Goal: Use online tool/utility: Utilize a website feature to perform a specific function

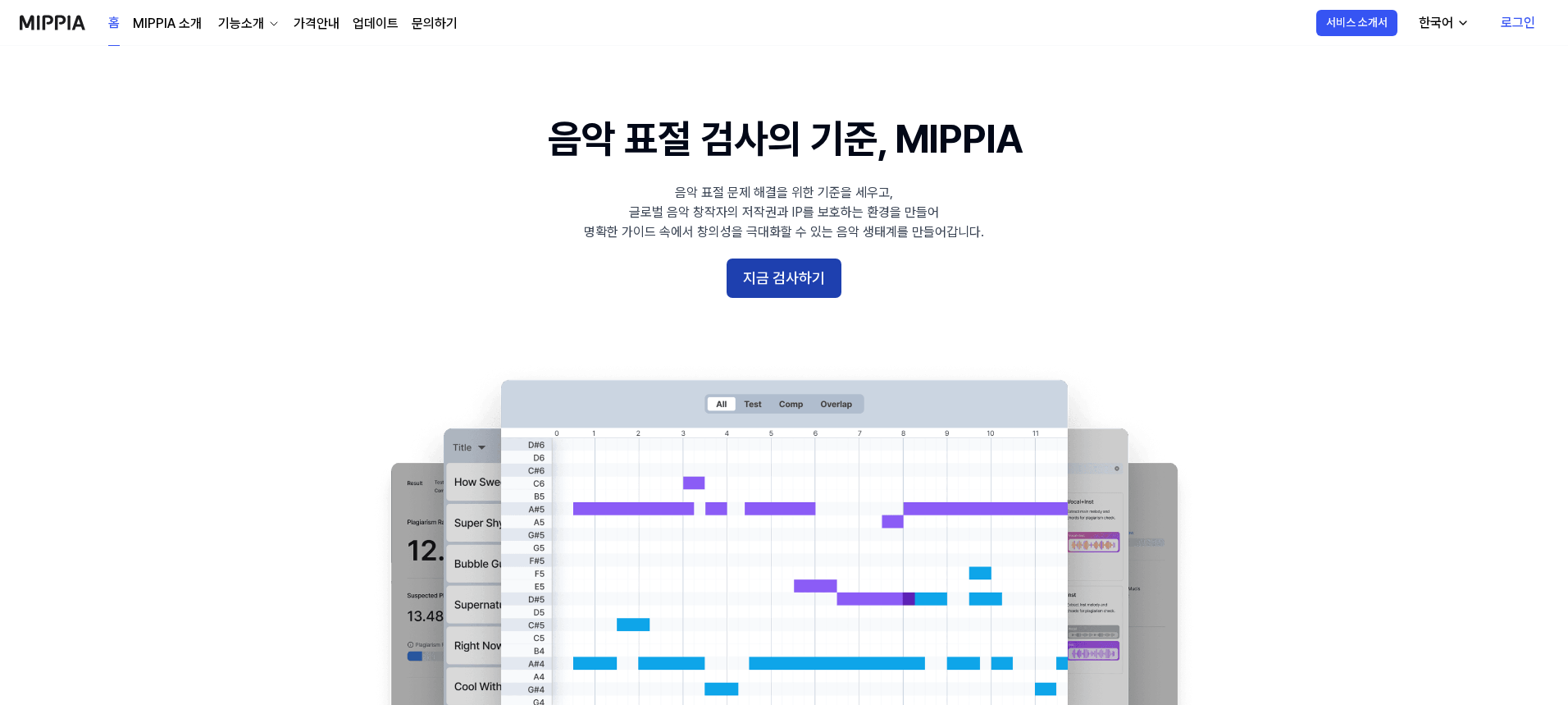
click at [812, 296] on button "지금 검사하기" at bounding box center [784, 278] width 115 height 39
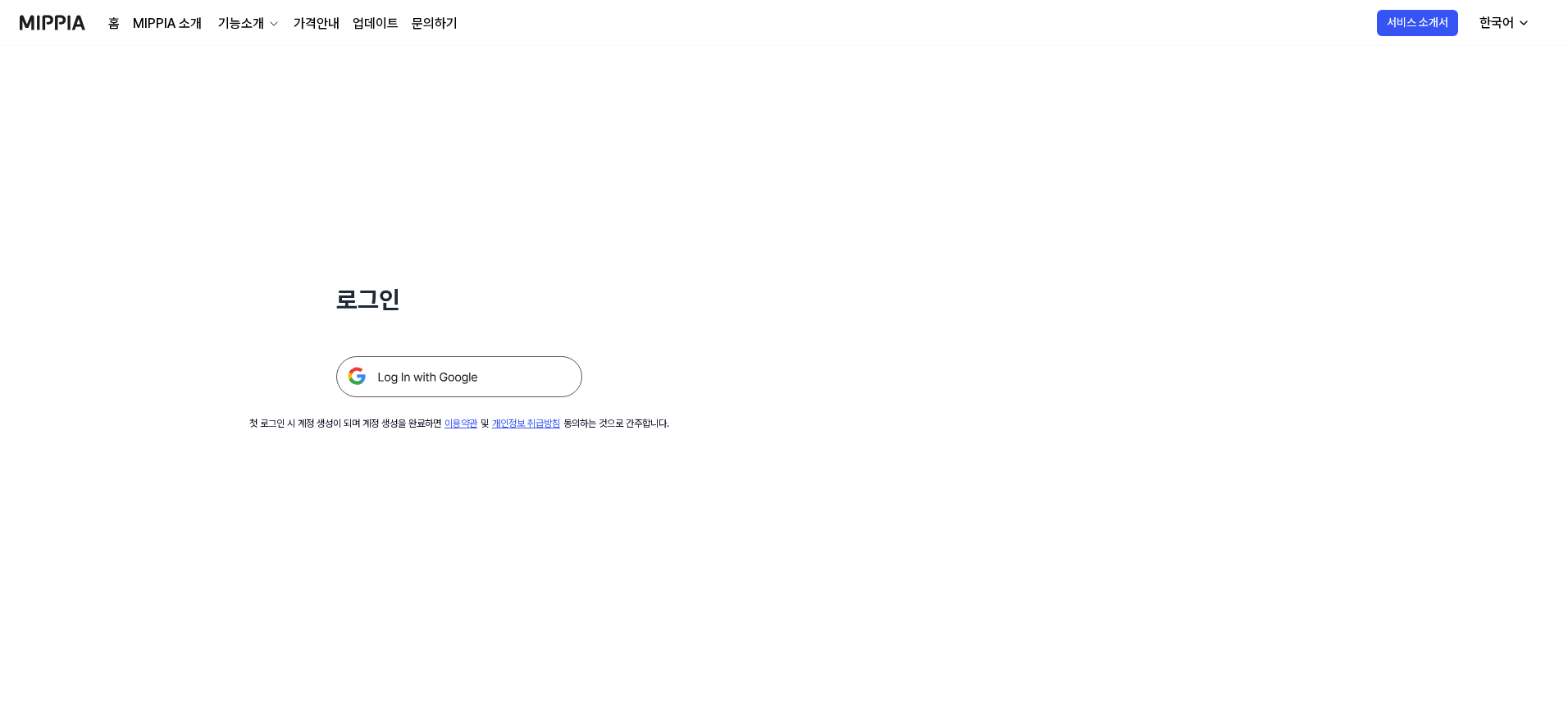
click at [559, 362] on img at bounding box center [459, 377] width 246 height 41
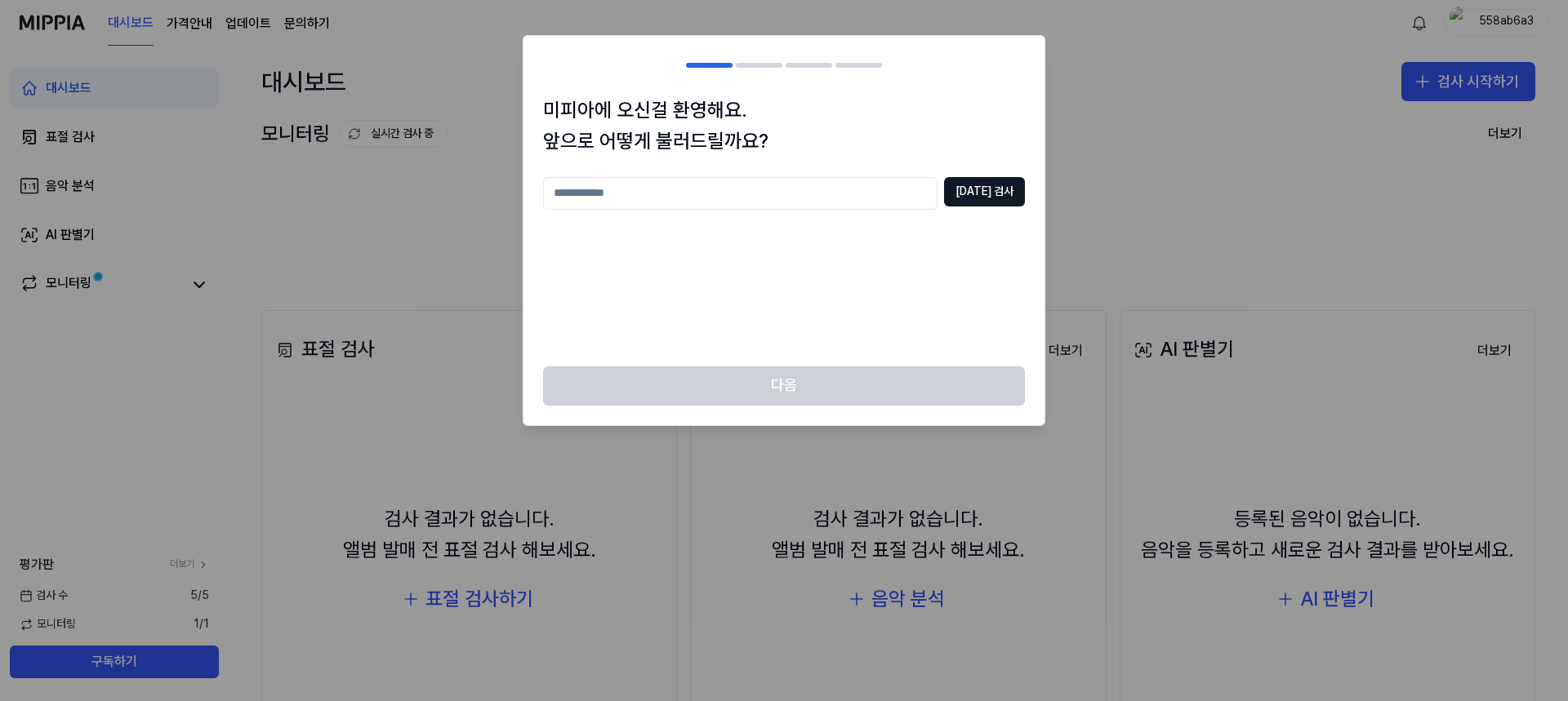
drag, startPoint x: 783, startPoint y: 196, endPoint x: 794, endPoint y: 196, distance: 11.0
click at [784, 196] on input "text" at bounding box center [741, 192] width 395 height 32
type input "*"
type input "**"
click at [969, 185] on button "중복 검사" at bounding box center [984, 191] width 81 height 29
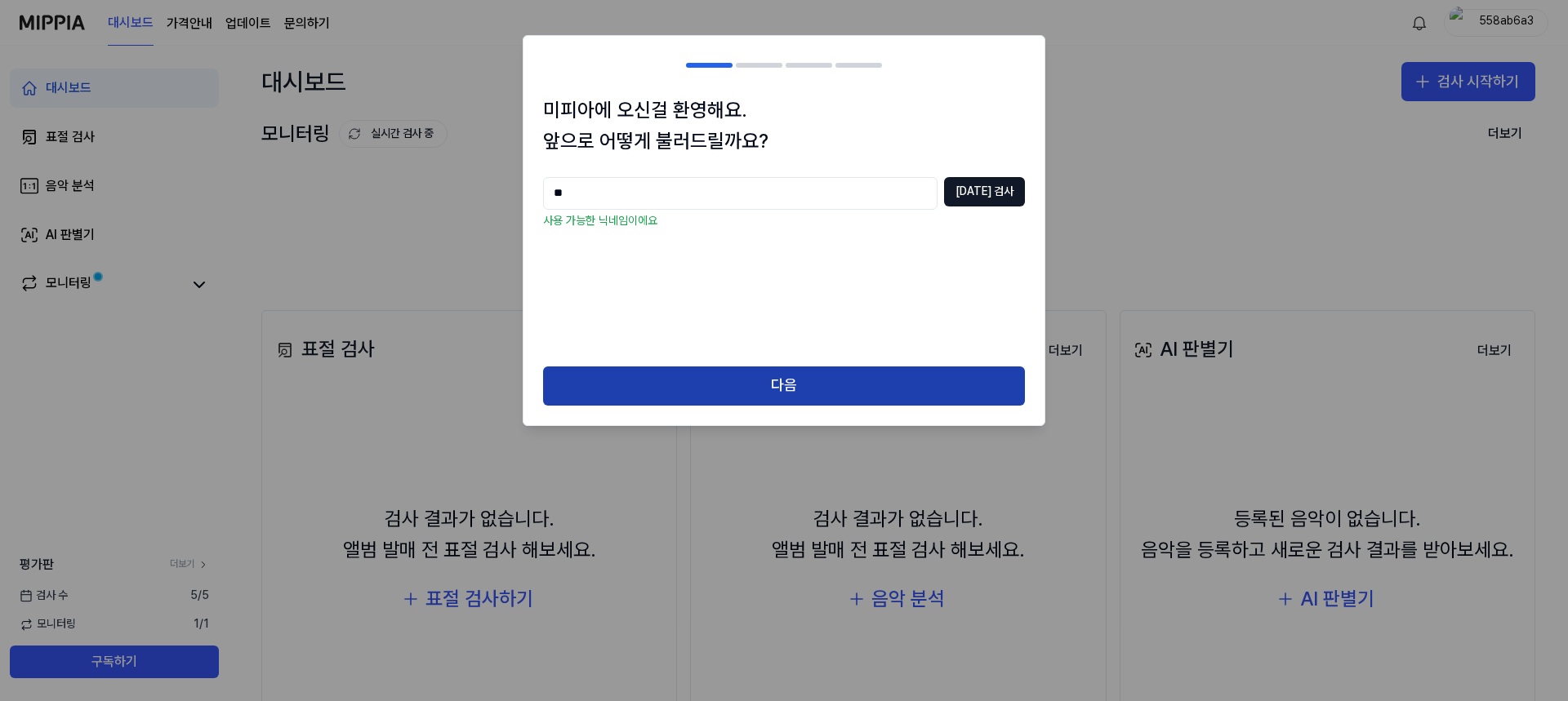
click at [835, 378] on button "다음" at bounding box center [784, 386] width 482 height 39
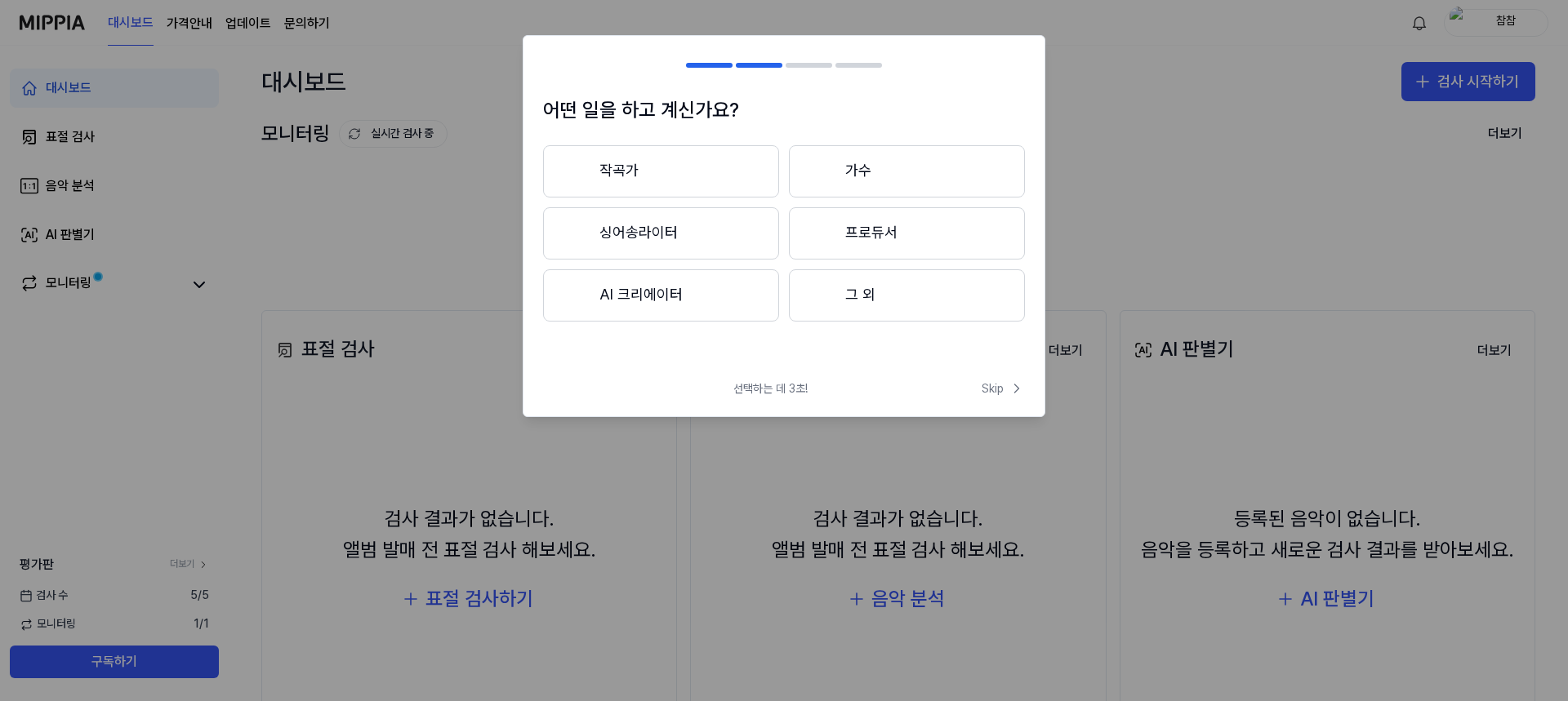
click at [897, 237] on button "프로듀서" at bounding box center [908, 233] width 236 height 53
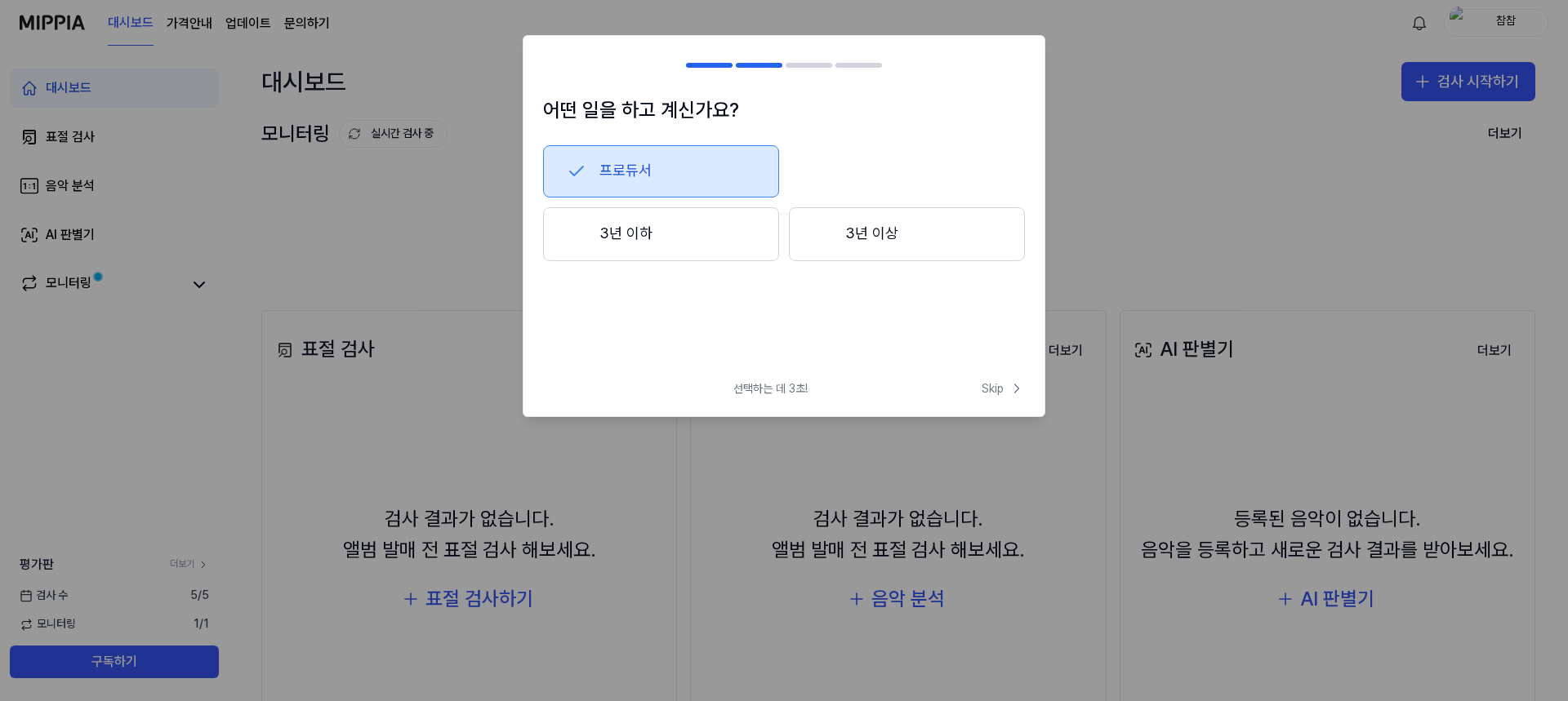
click at [693, 228] on button "3년 이하" at bounding box center [661, 233] width 236 height 54
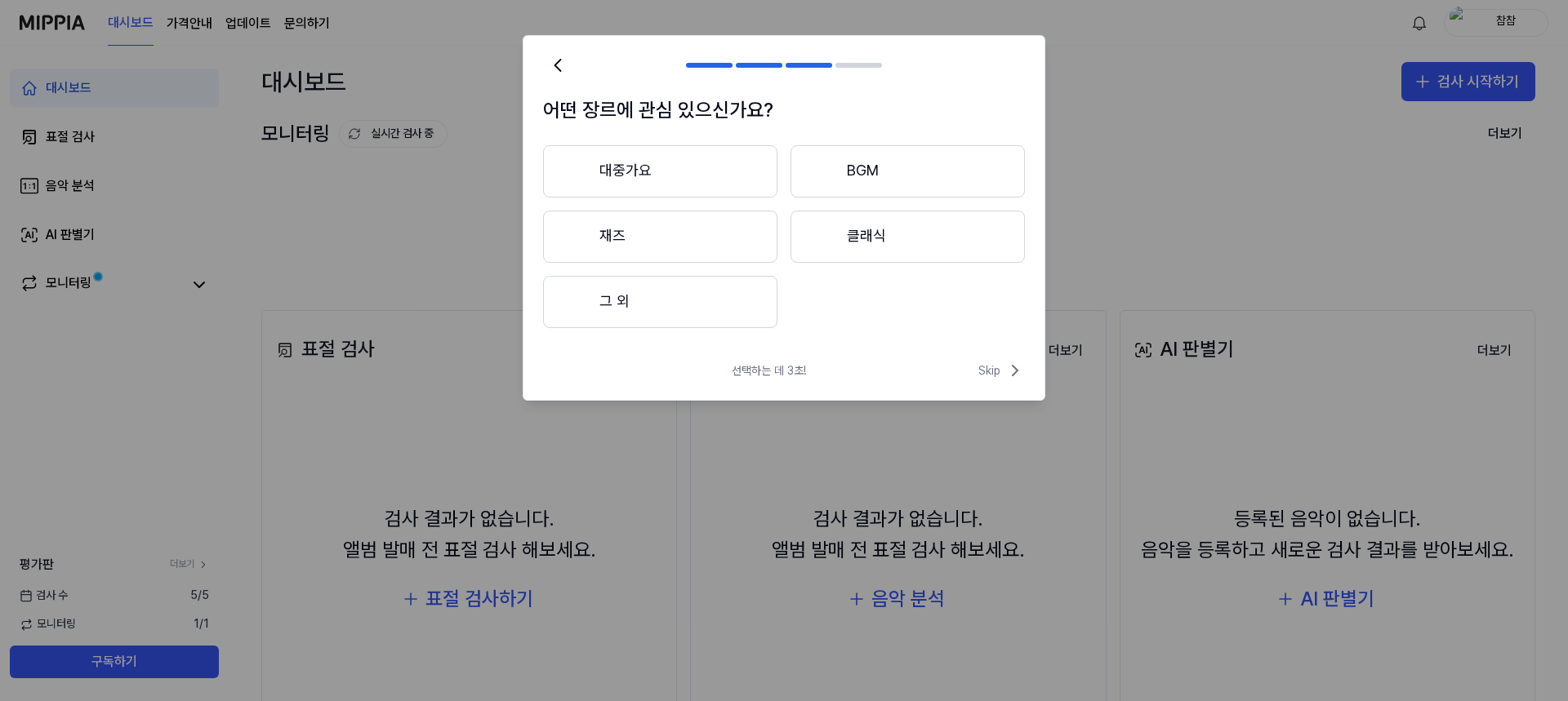
click at [719, 186] on button "대중가요" at bounding box center [660, 172] width 234 height 53
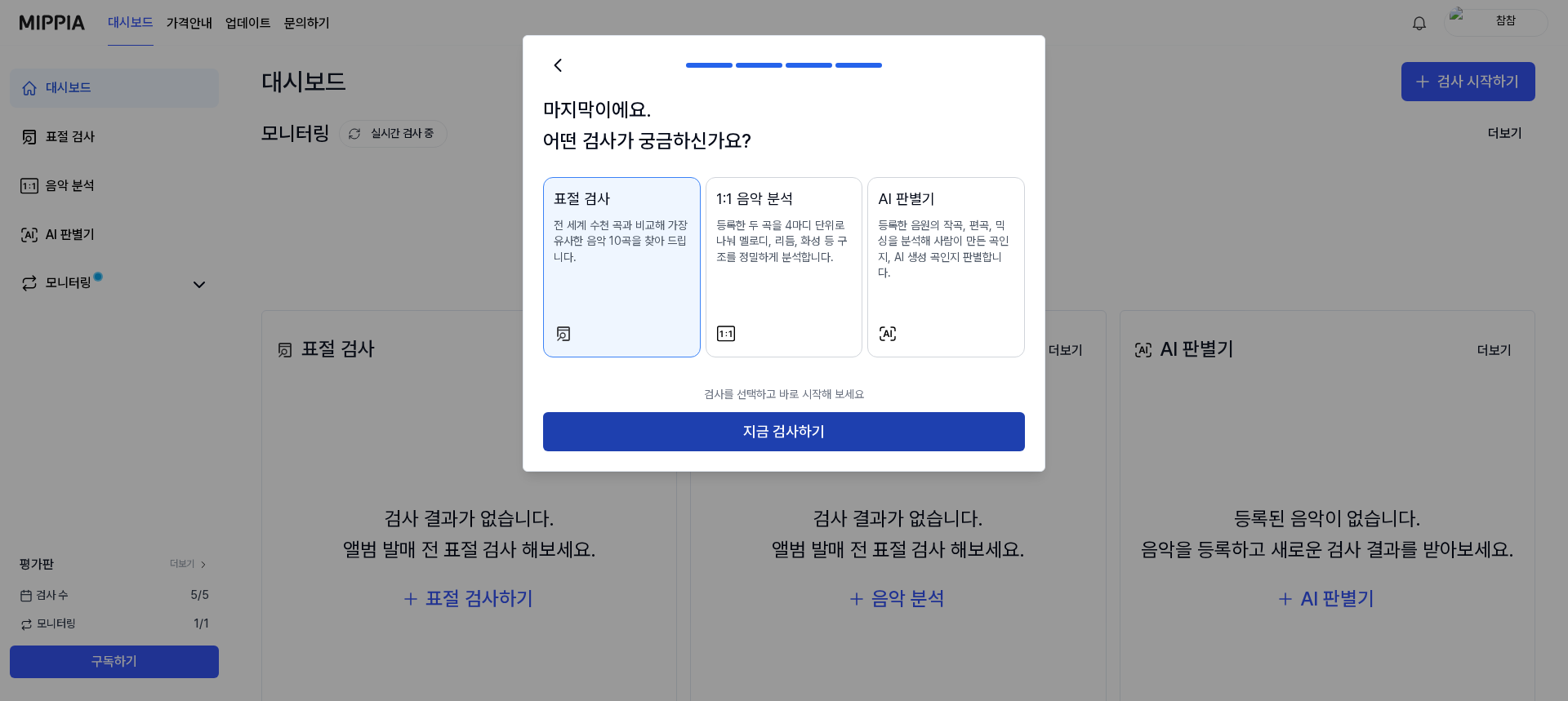
click at [877, 417] on button "지금 검사하기" at bounding box center [784, 432] width 482 height 39
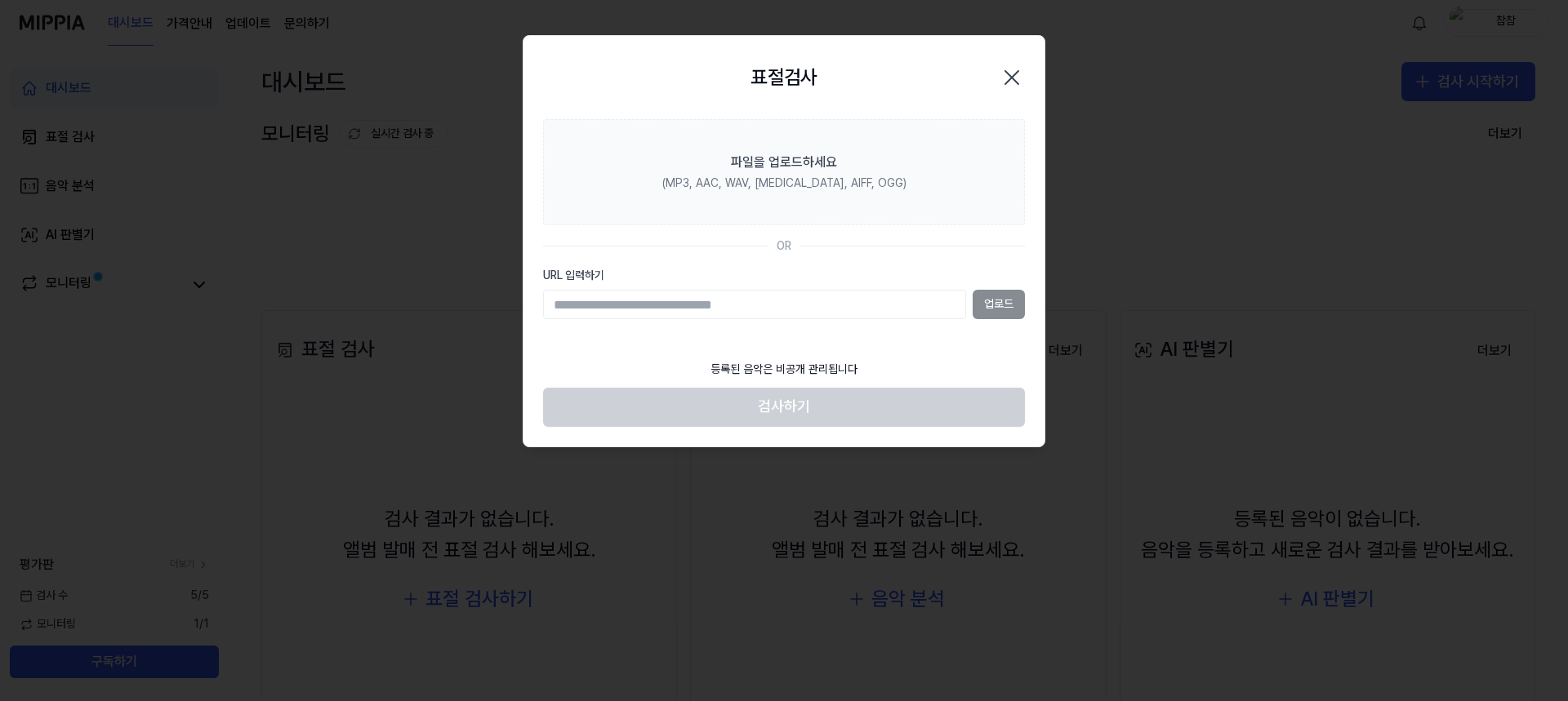
click at [1003, 304] on div "업로드" at bounding box center [784, 305] width 482 height 29
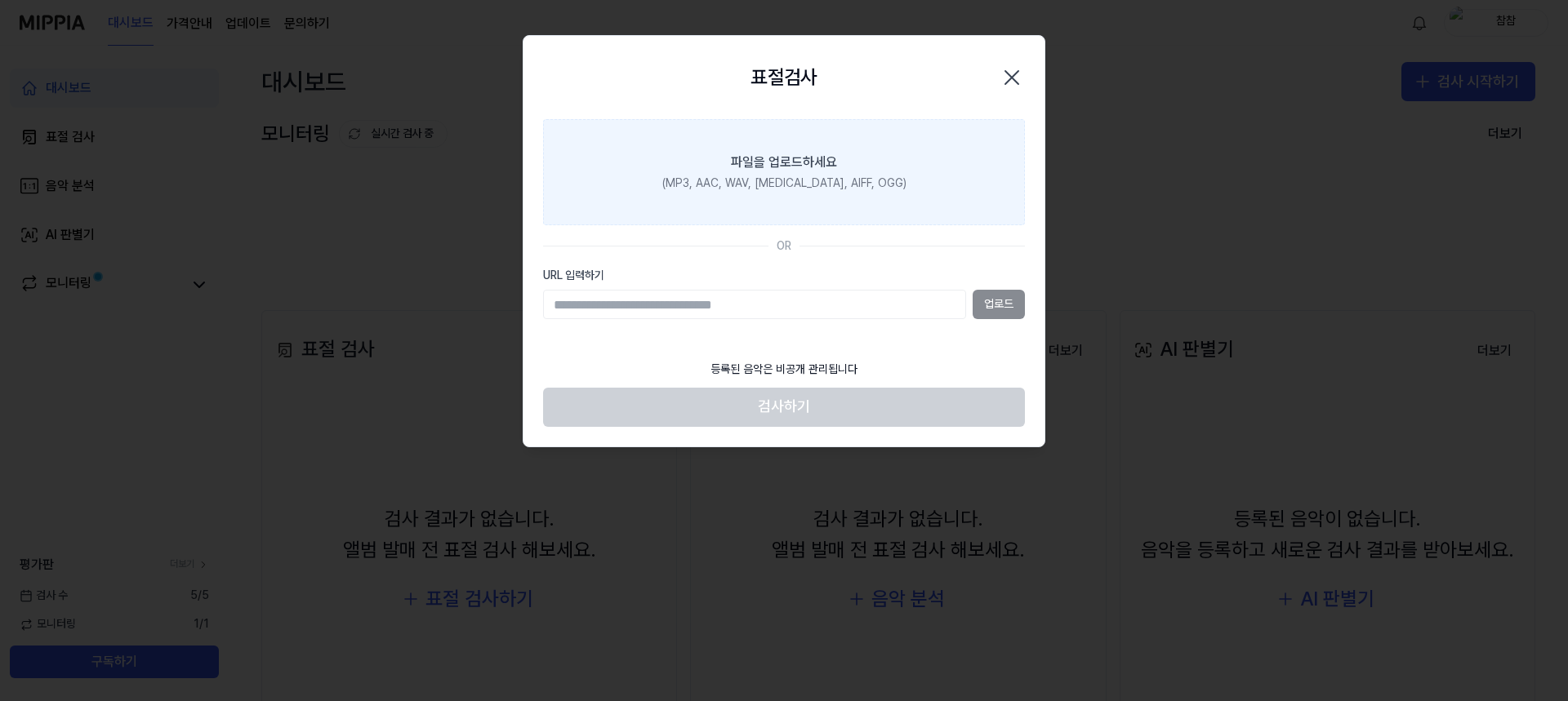
click at [815, 172] on div "파일을 업로드하세요" at bounding box center [784, 162] width 106 height 20
click at [0, 0] on input "파일을 업로드하세요 (MP3, AAC, WAV, FLAC, AIFF, OGG)" at bounding box center [0, 0] width 0 height 0
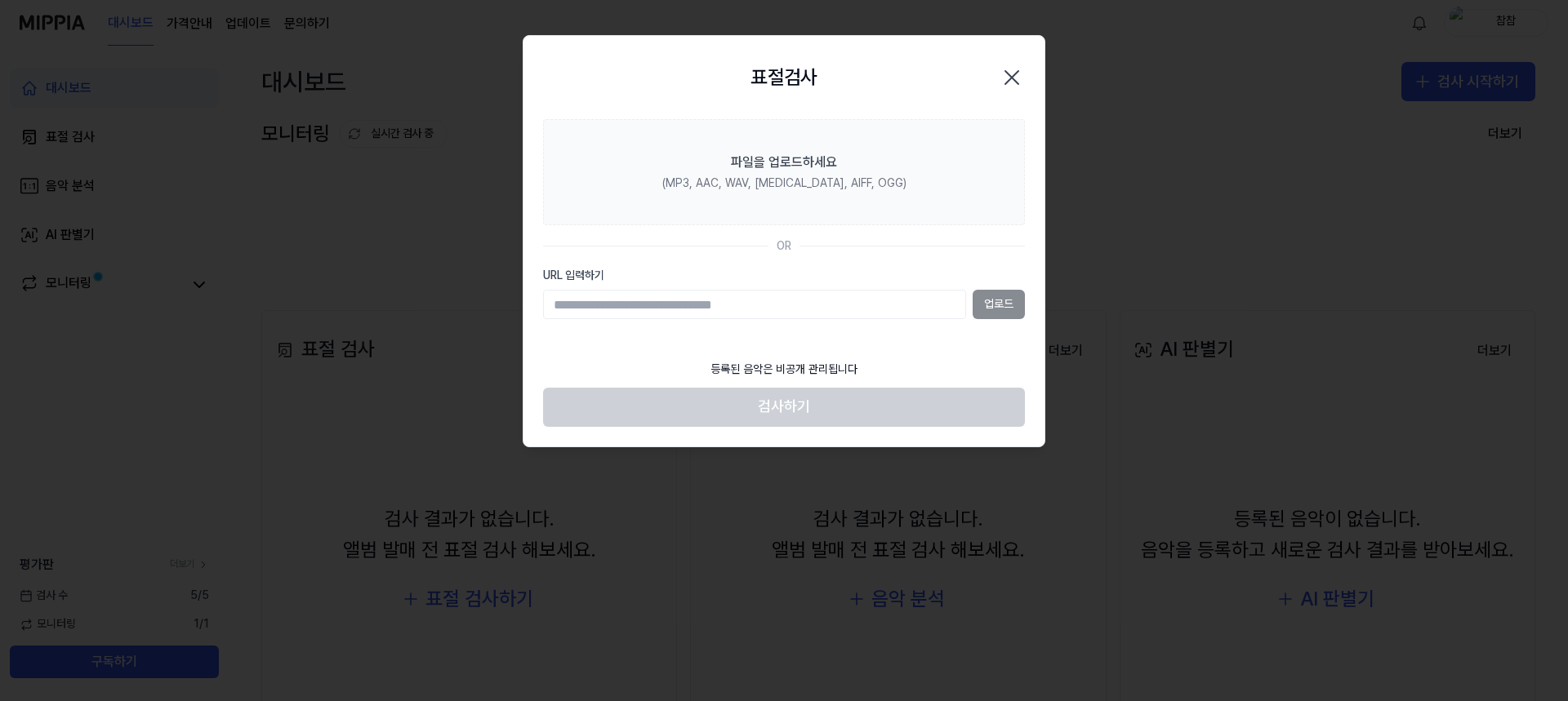
click at [1012, 84] on icon "button" at bounding box center [1011, 77] width 26 height 26
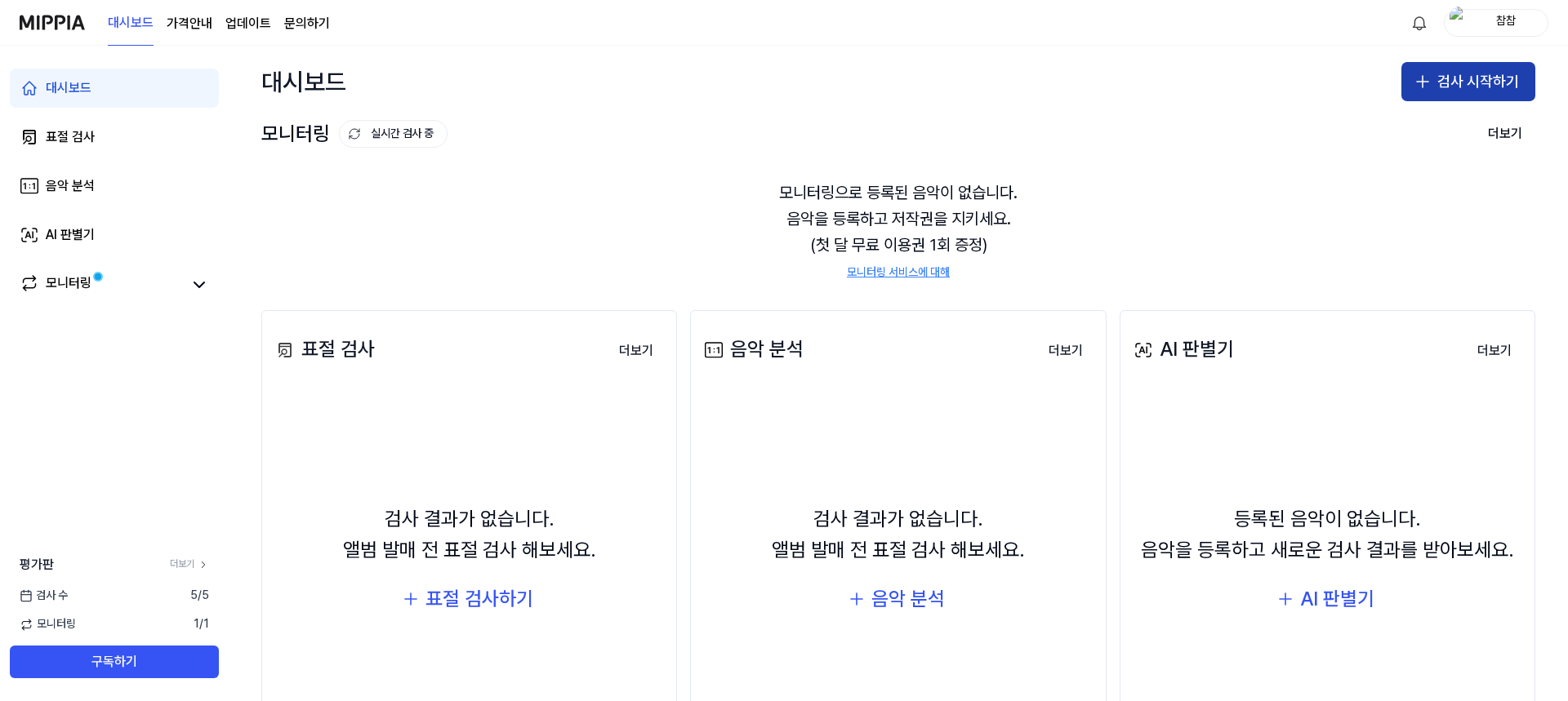
click at [1469, 83] on button "검사 시작하기" at bounding box center [1468, 82] width 134 height 39
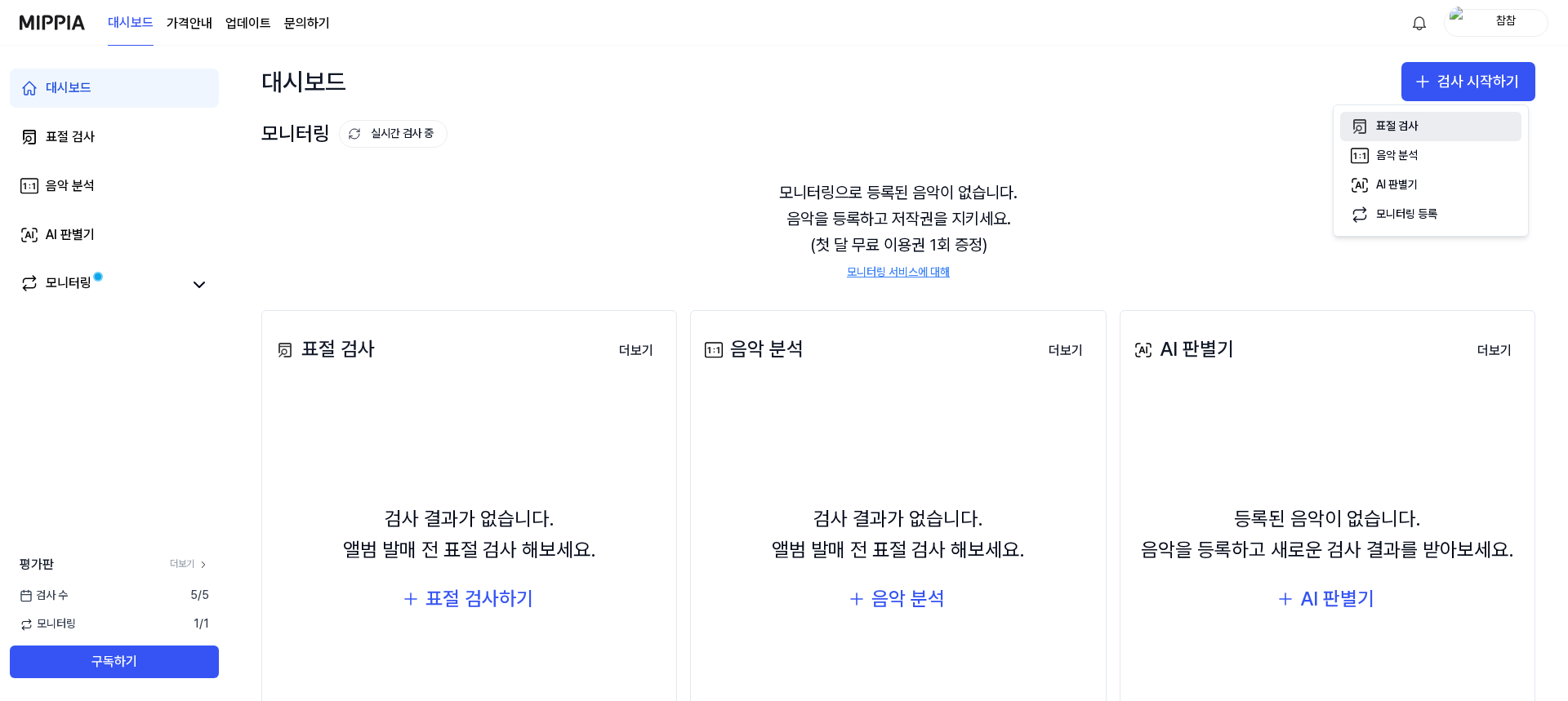
click at [1423, 134] on button "표절 검사" at bounding box center [1431, 127] width 182 height 29
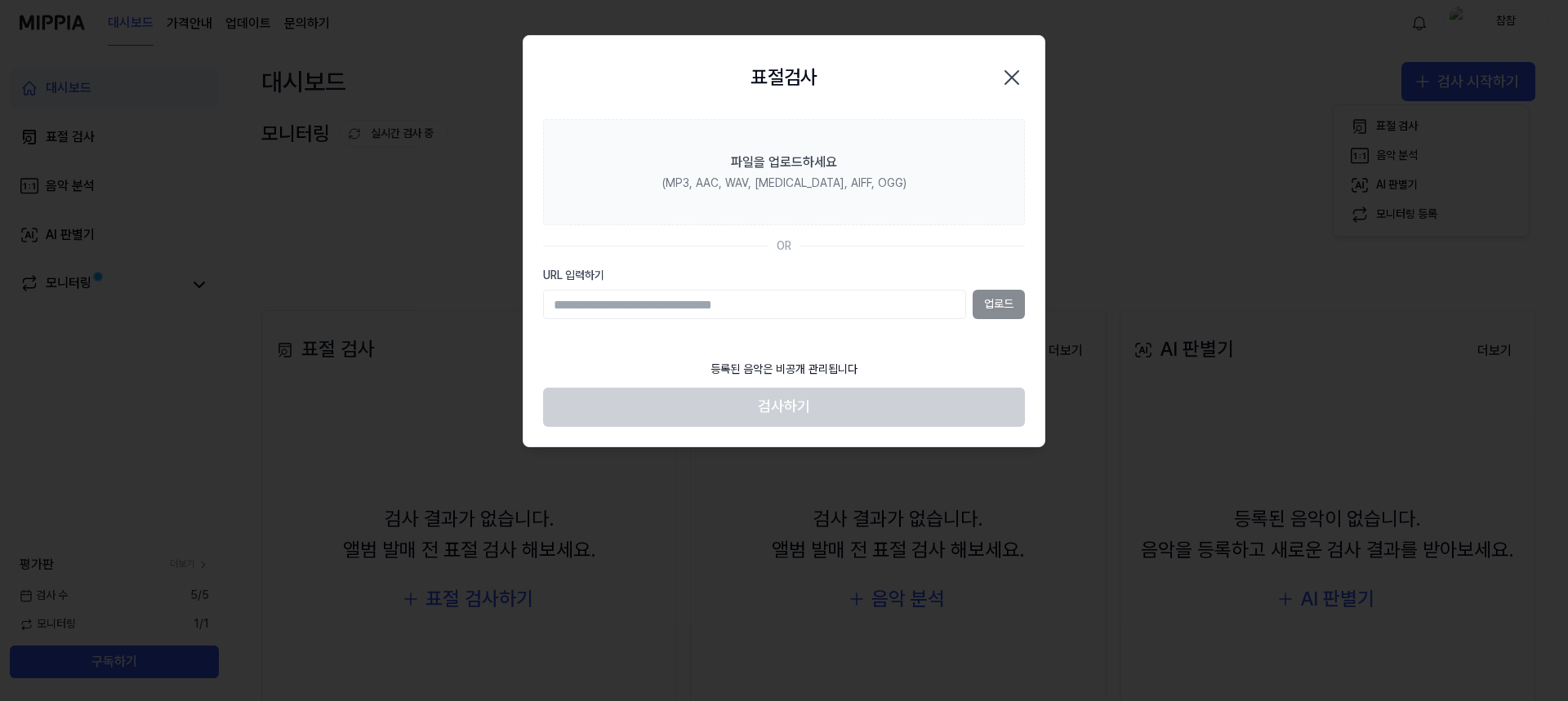
click at [1011, 78] on icon "button" at bounding box center [1011, 77] width 13 height 13
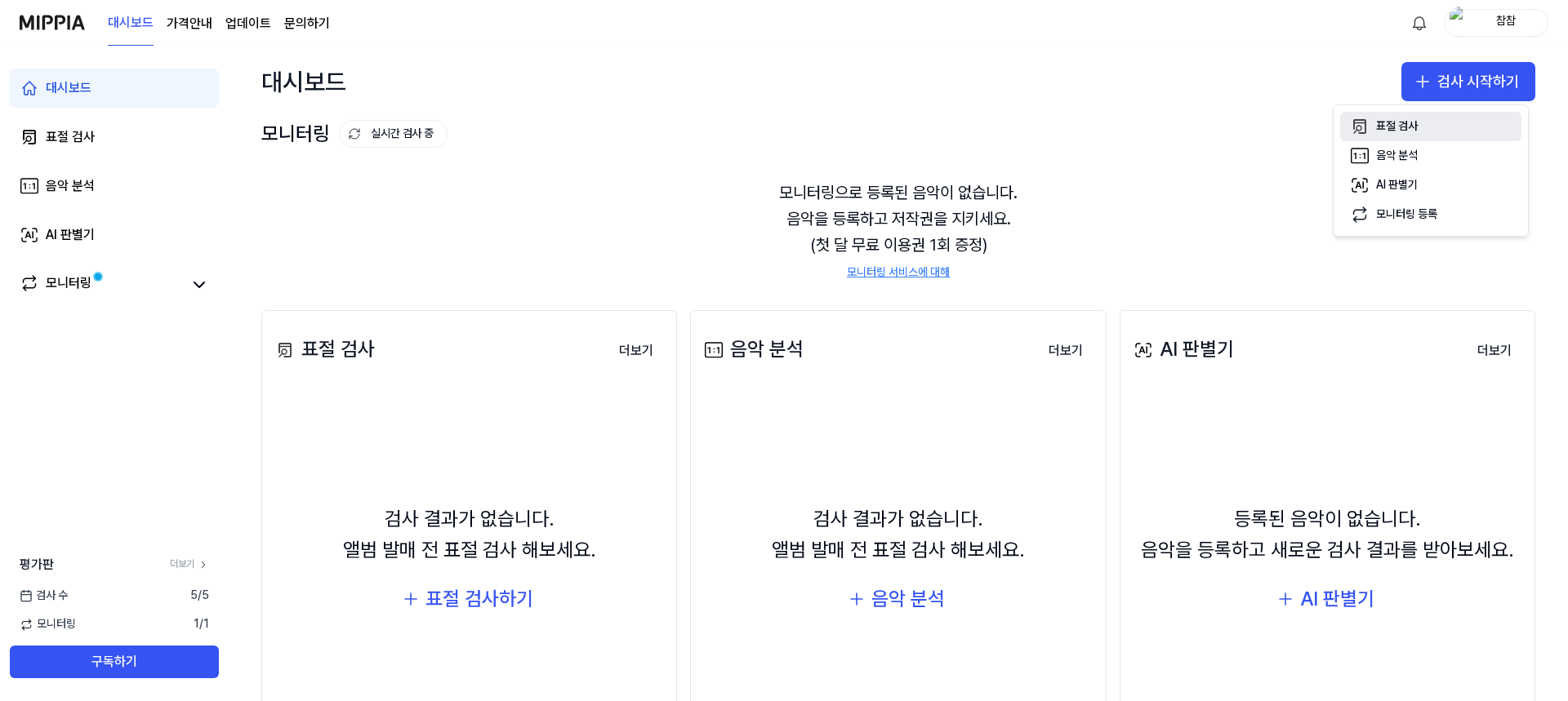
click at [1421, 122] on button "표절 검사" at bounding box center [1431, 127] width 182 height 29
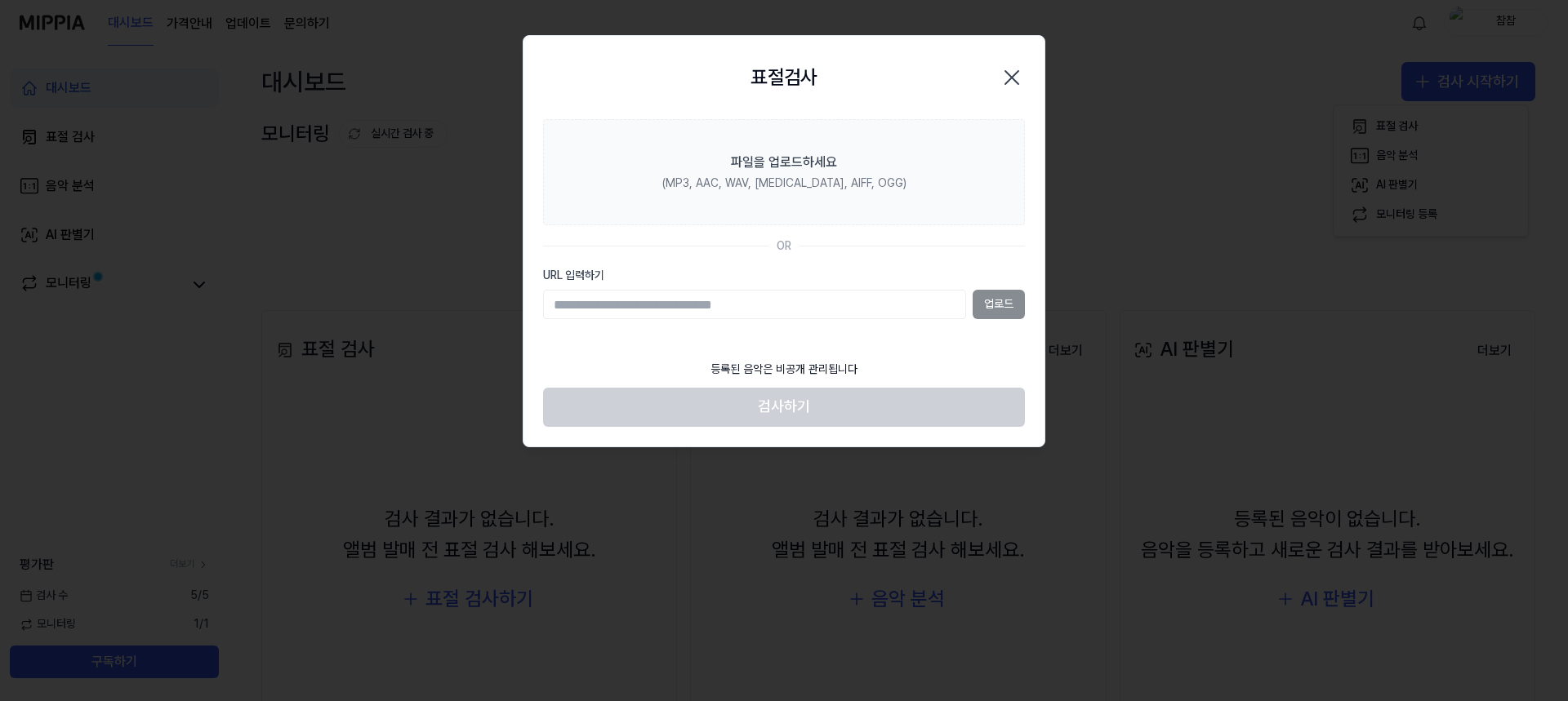
click at [1010, 72] on icon "button" at bounding box center [1011, 77] width 26 height 26
